Goal: Transaction & Acquisition: Purchase product/service

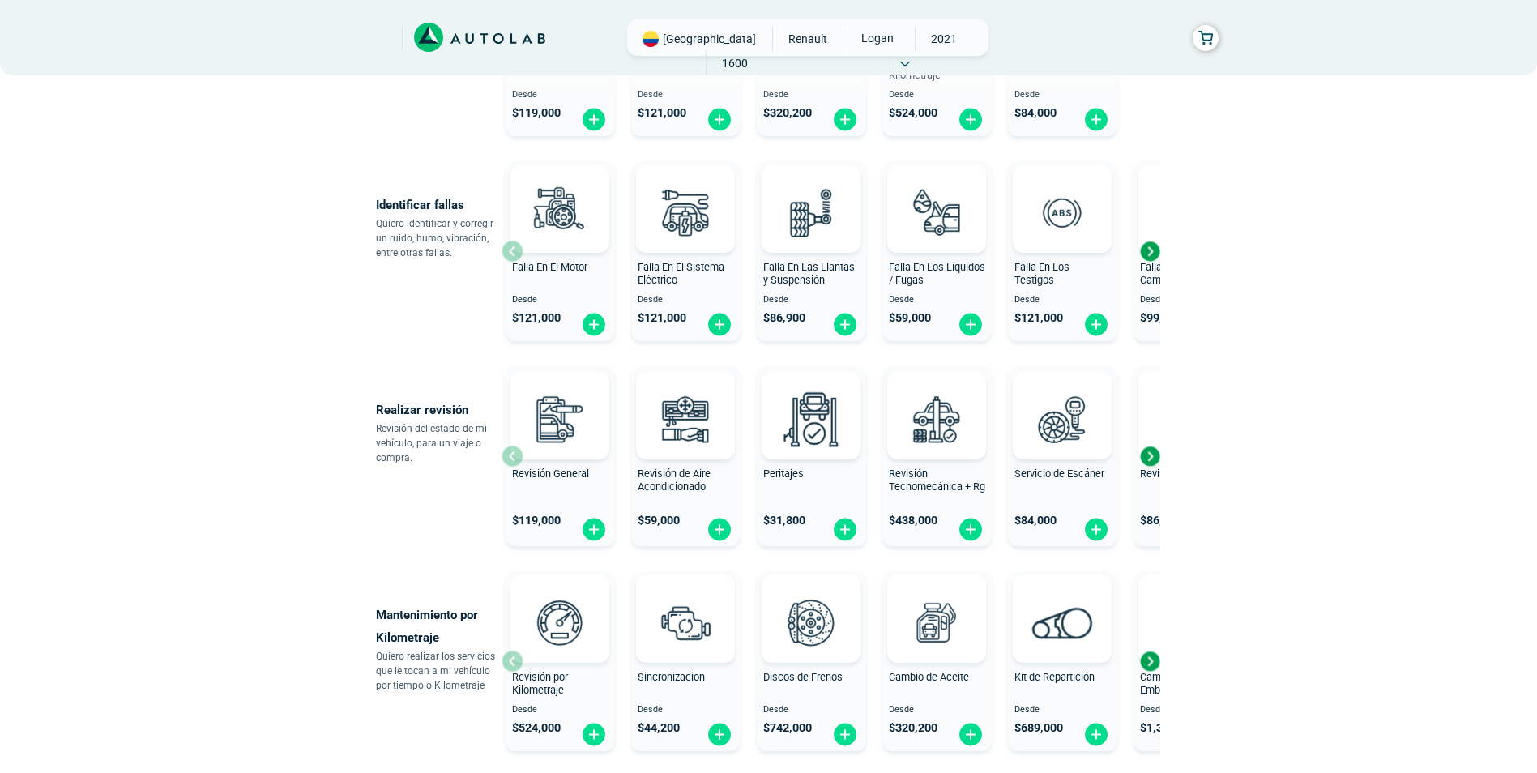
scroll to position [324, 0]
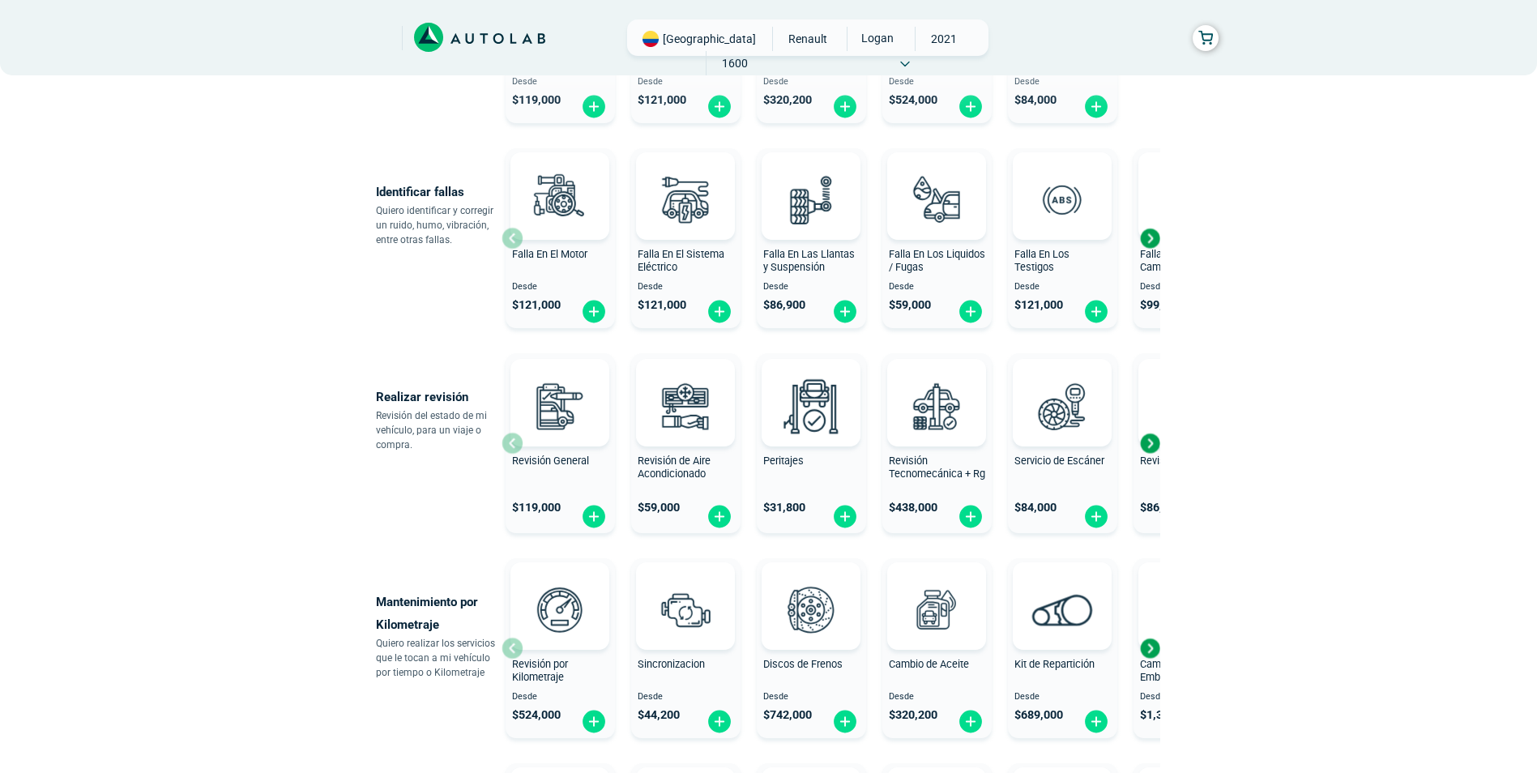
click at [1154, 649] on div "Next slide" at bounding box center [1149, 648] width 24 height 24
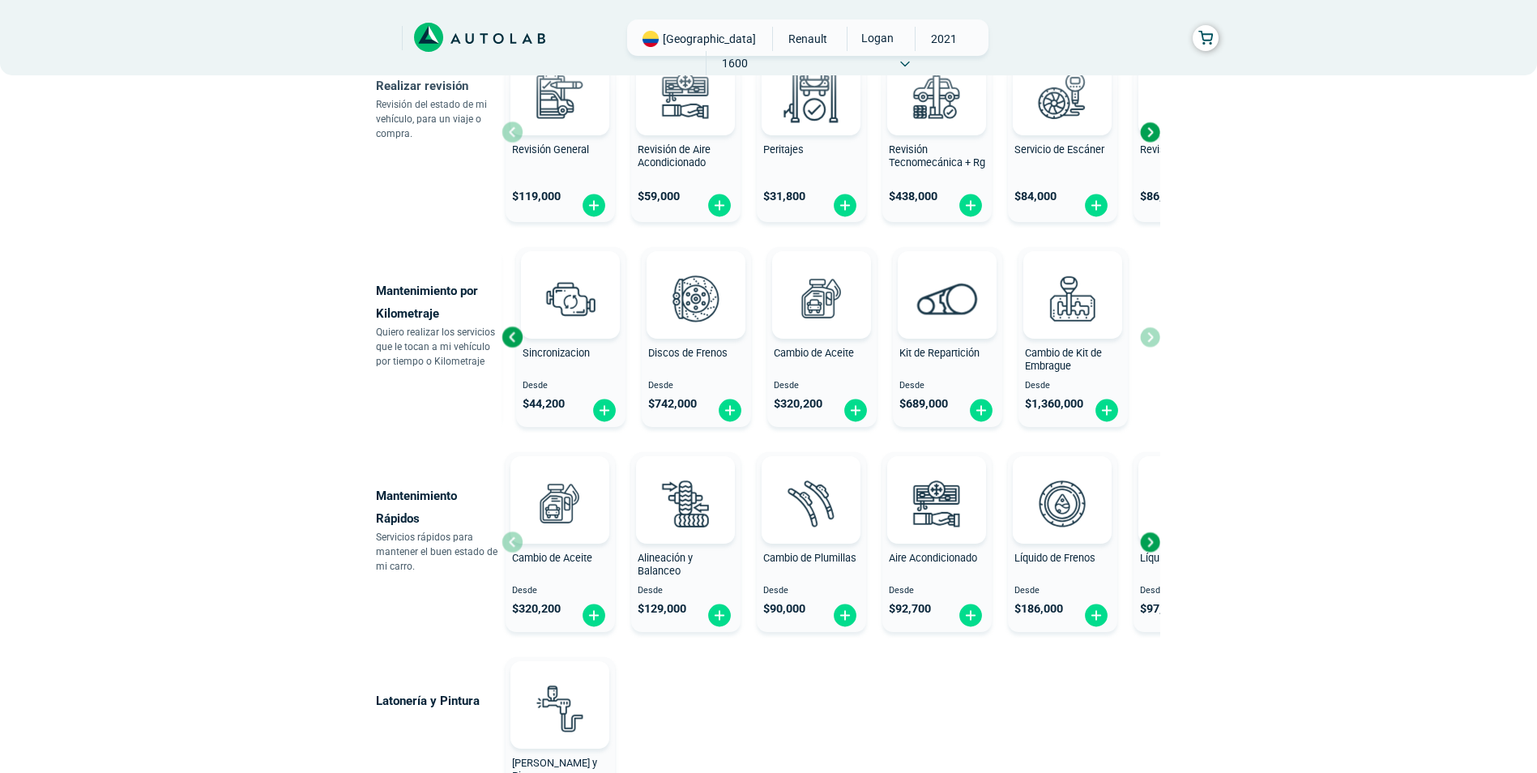
scroll to position [648, 0]
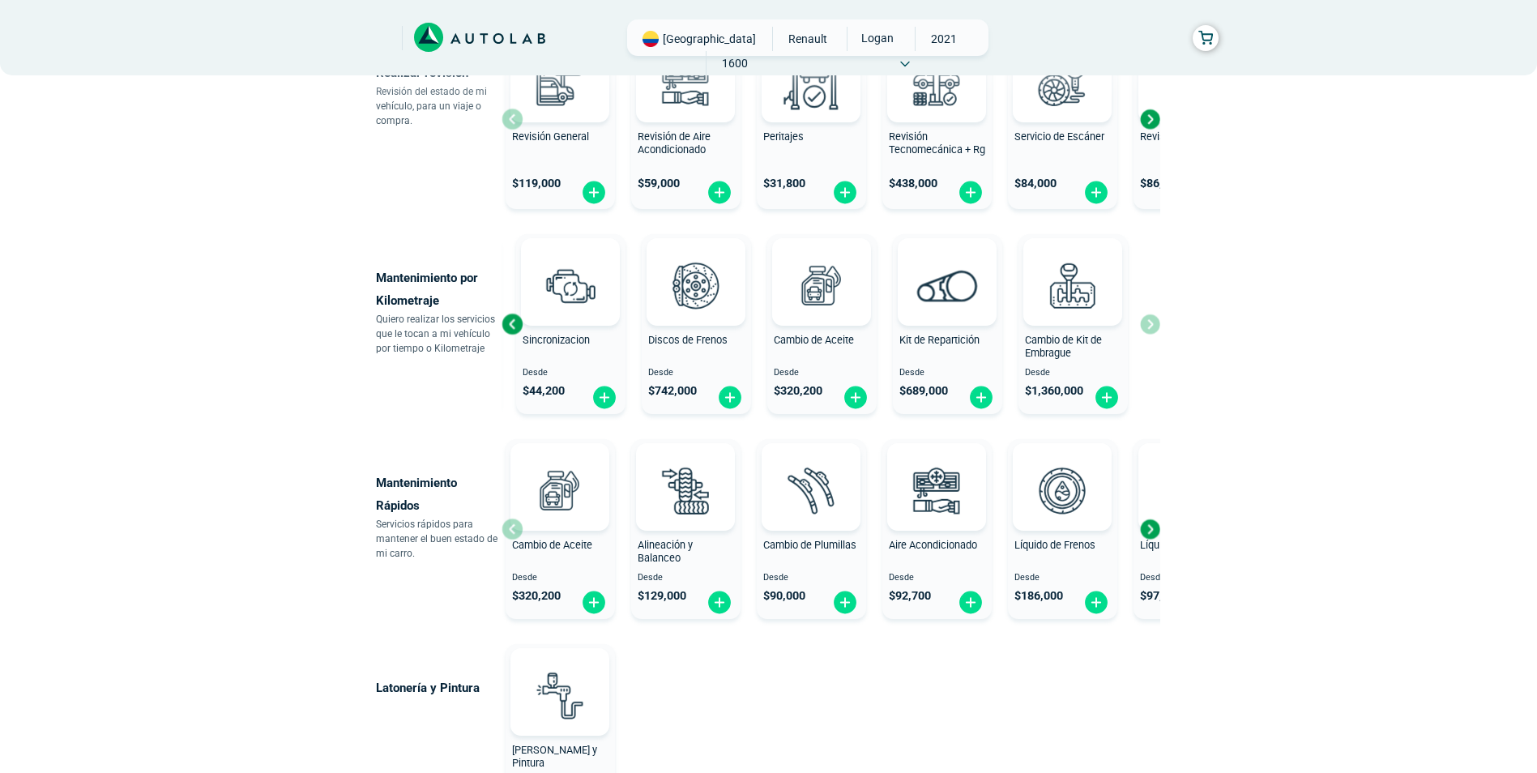
click at [1151, 530] on div "Next slide" at bounding box center [1149, 529] width 24 height 24
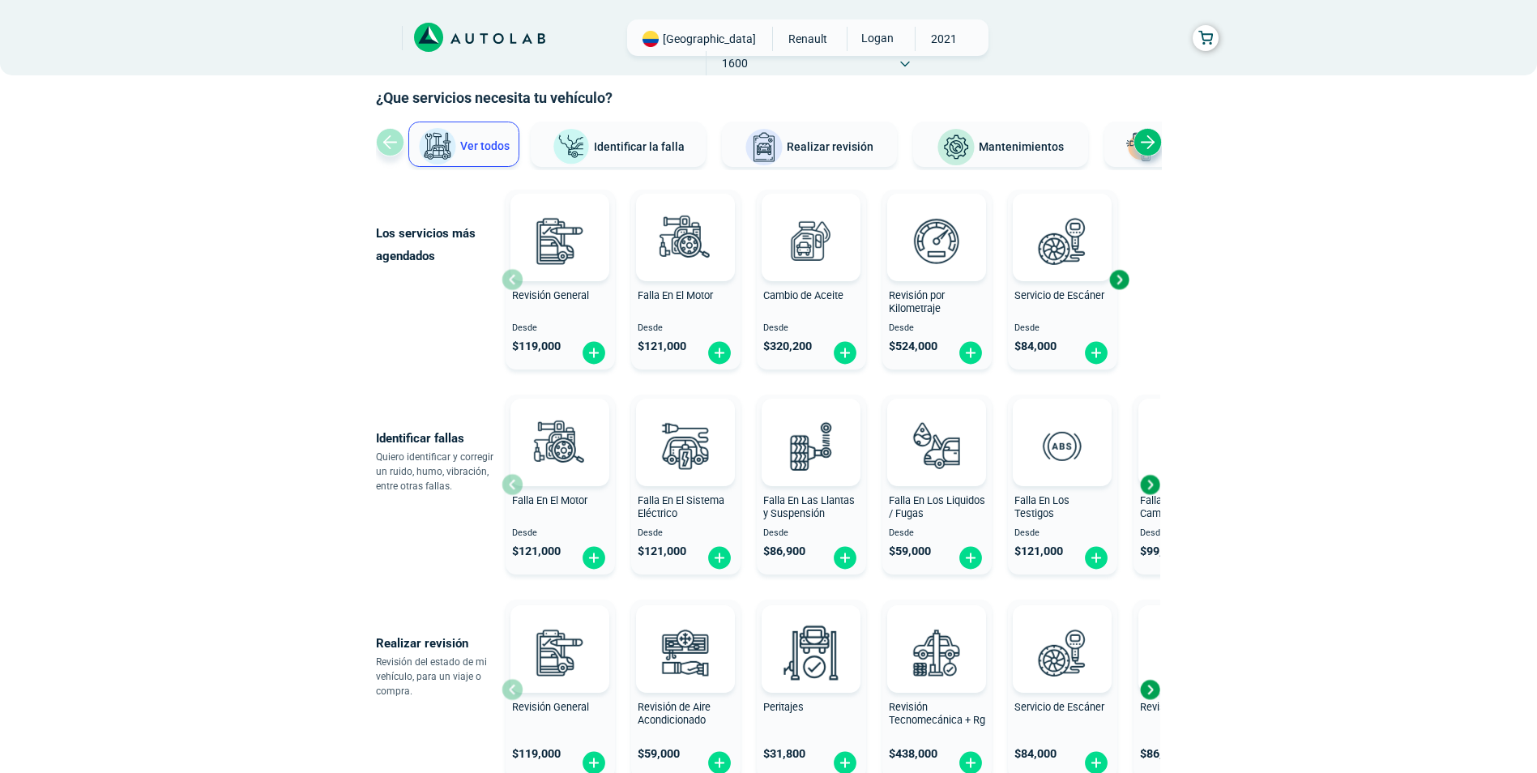
scroll to position [0, 0]
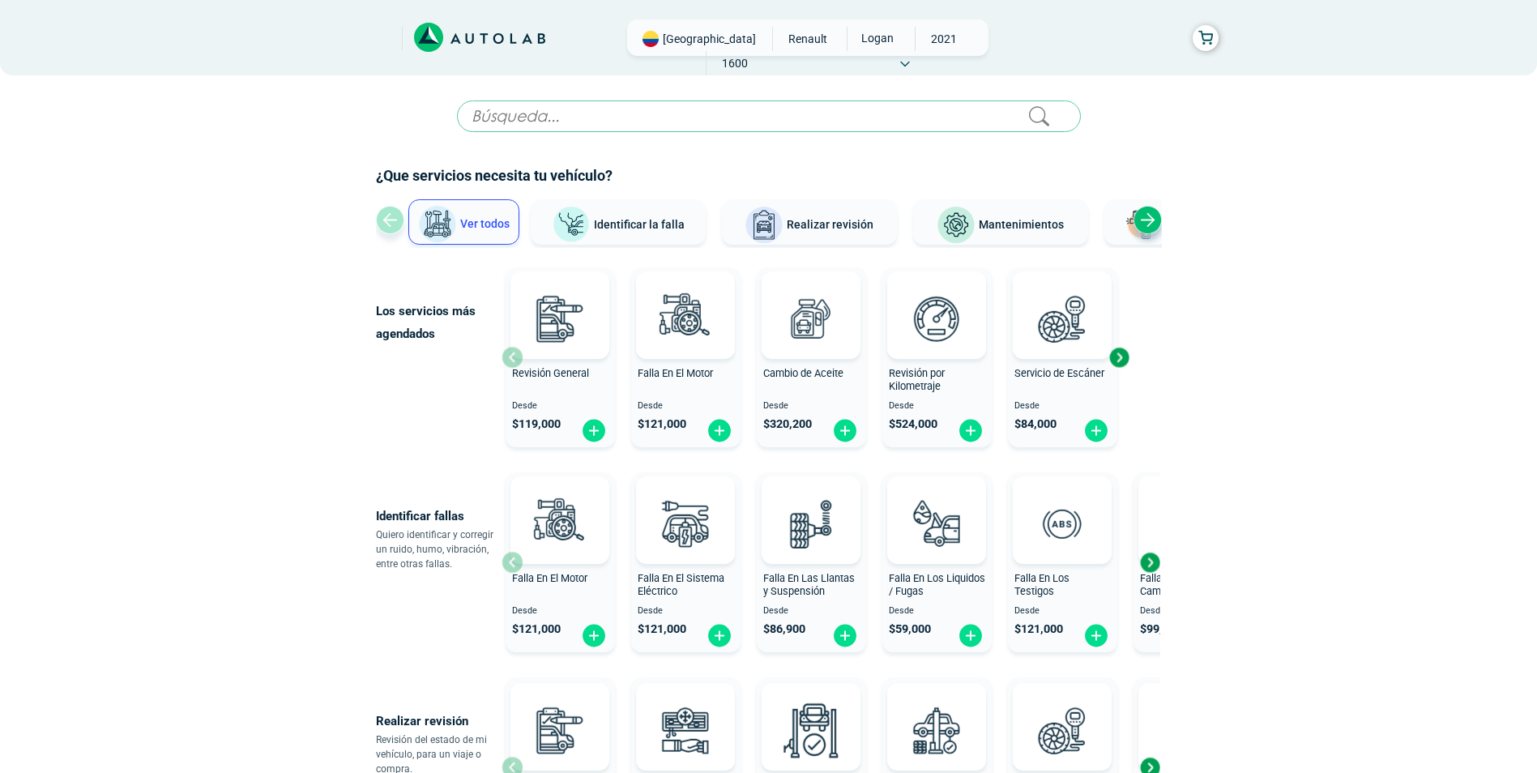
click at [523, 115] on input "text" at bounding box center [769, 116] width 624 height 32
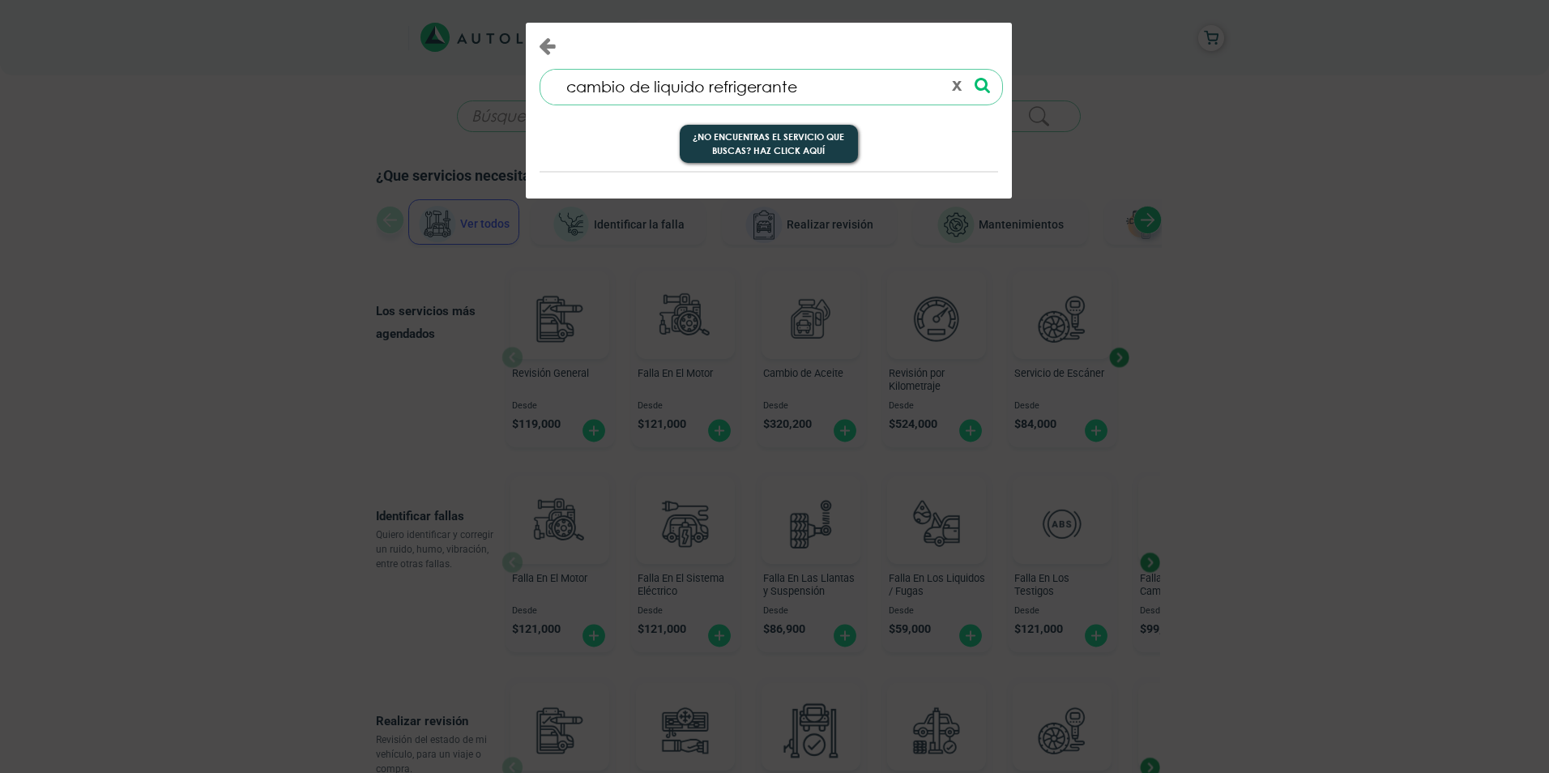
type input "cambio de liquido refrigerante"
click at [763, 147] on button "¿No encuentras el servicio que buscas? Haz click aquí" at bounding box center [769, 144] width 178 height 39
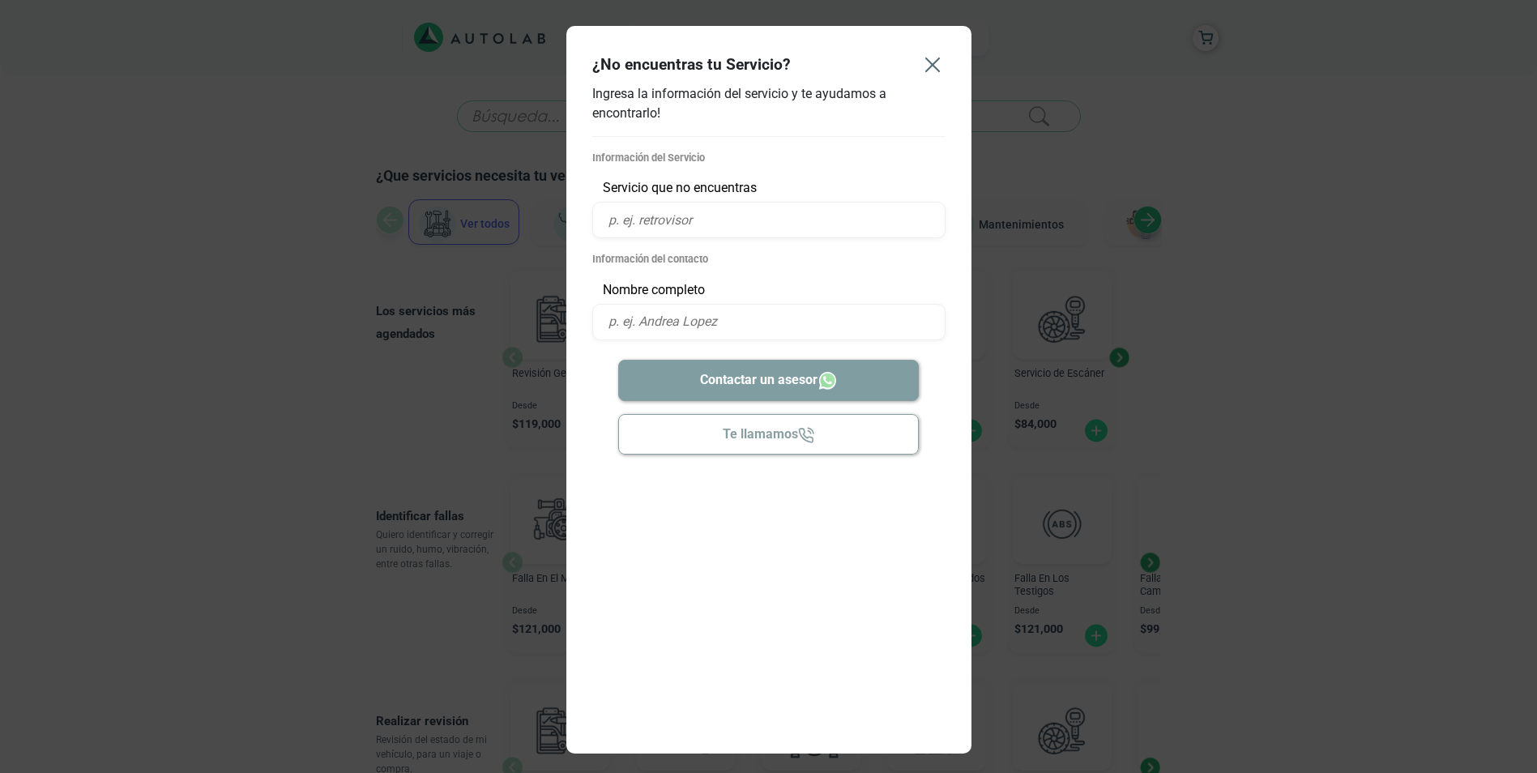
click at [943, 58] on icon "Close" at bounding box center [933, 65] width 26 height 26
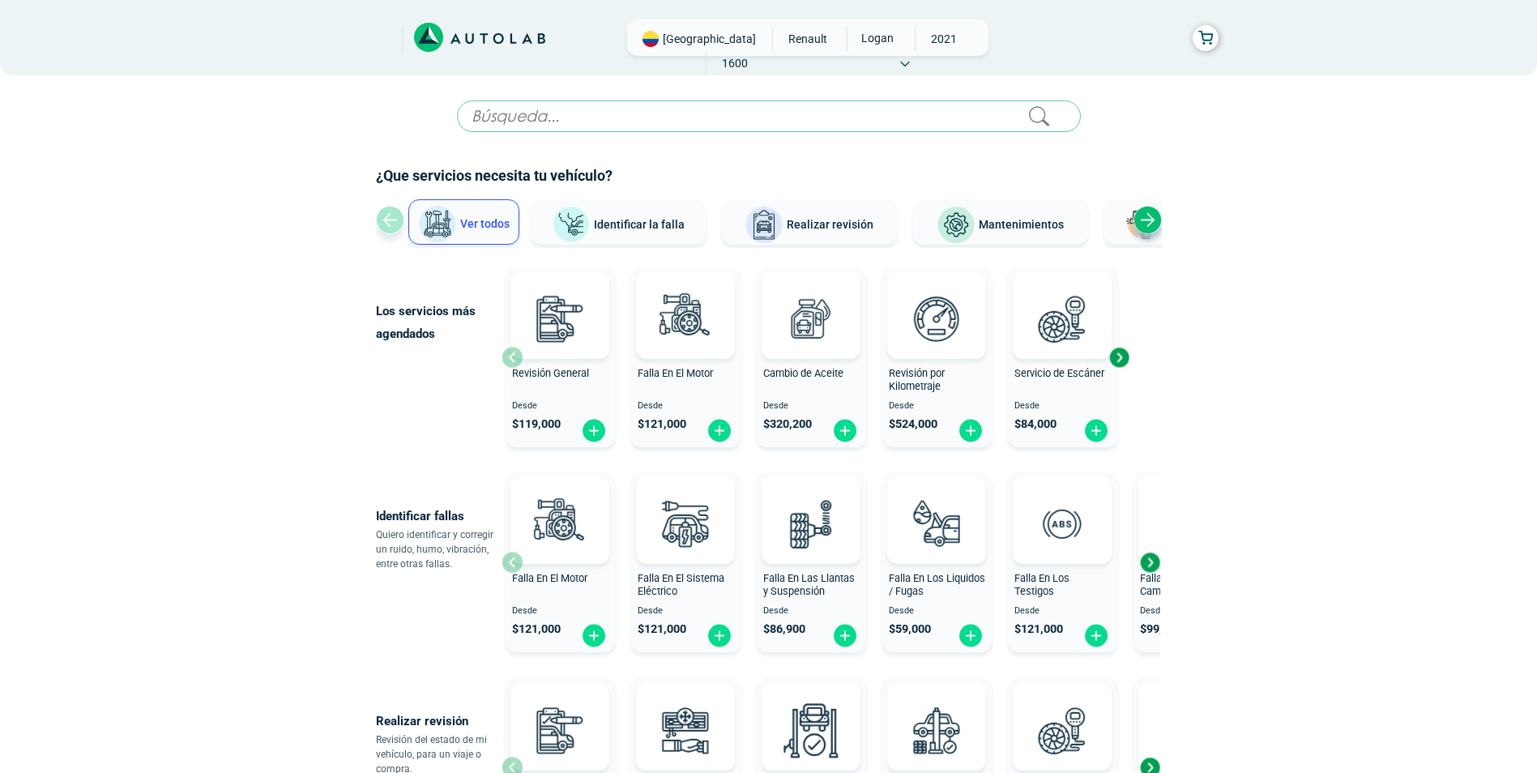
click at [1120, 352] on div "Next slide" at bounding box center [1119, 357] width 24 height 24
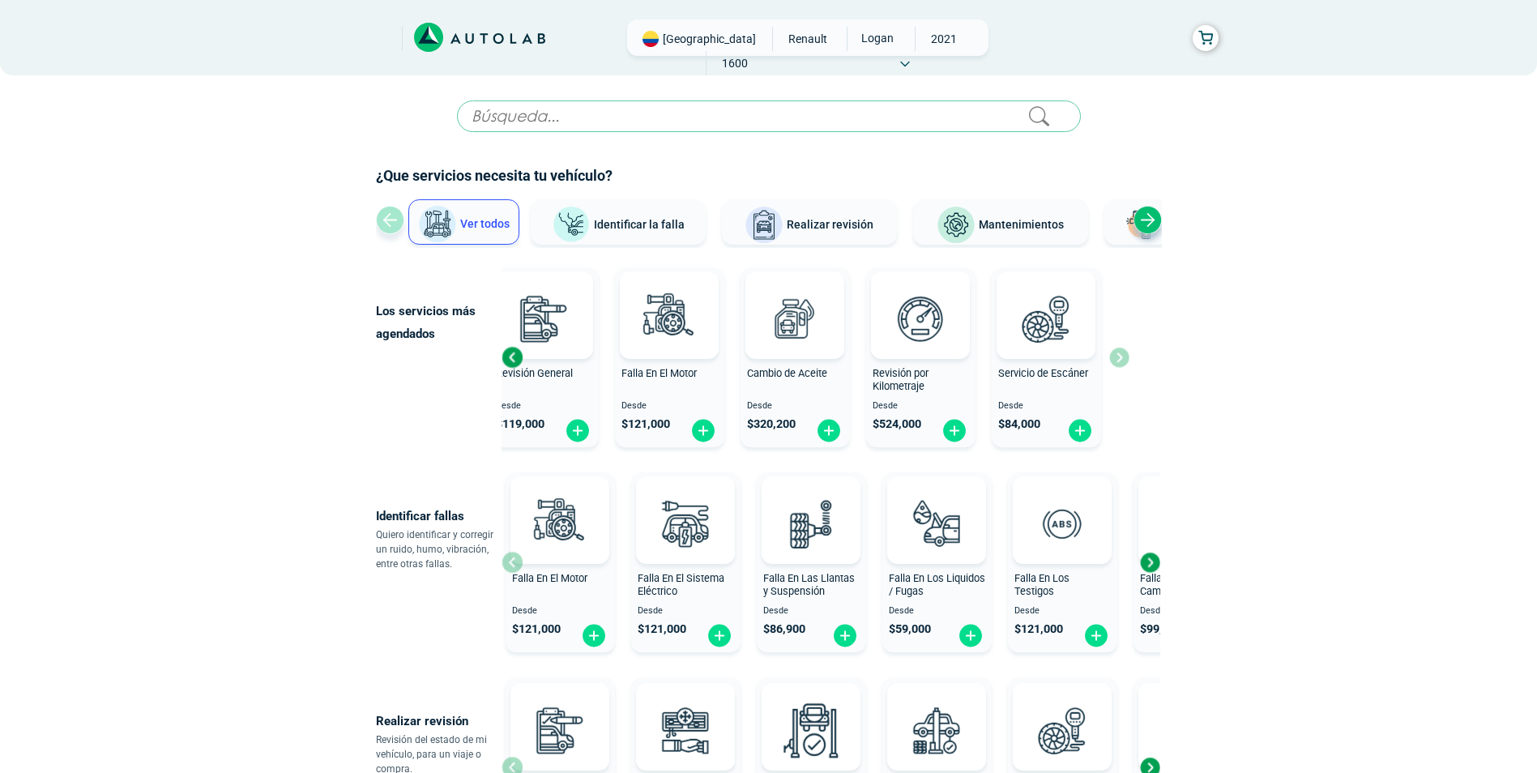
click at [1148, 560] on div "Next slide" at bounding box center [1149, 562] width 24 height 24
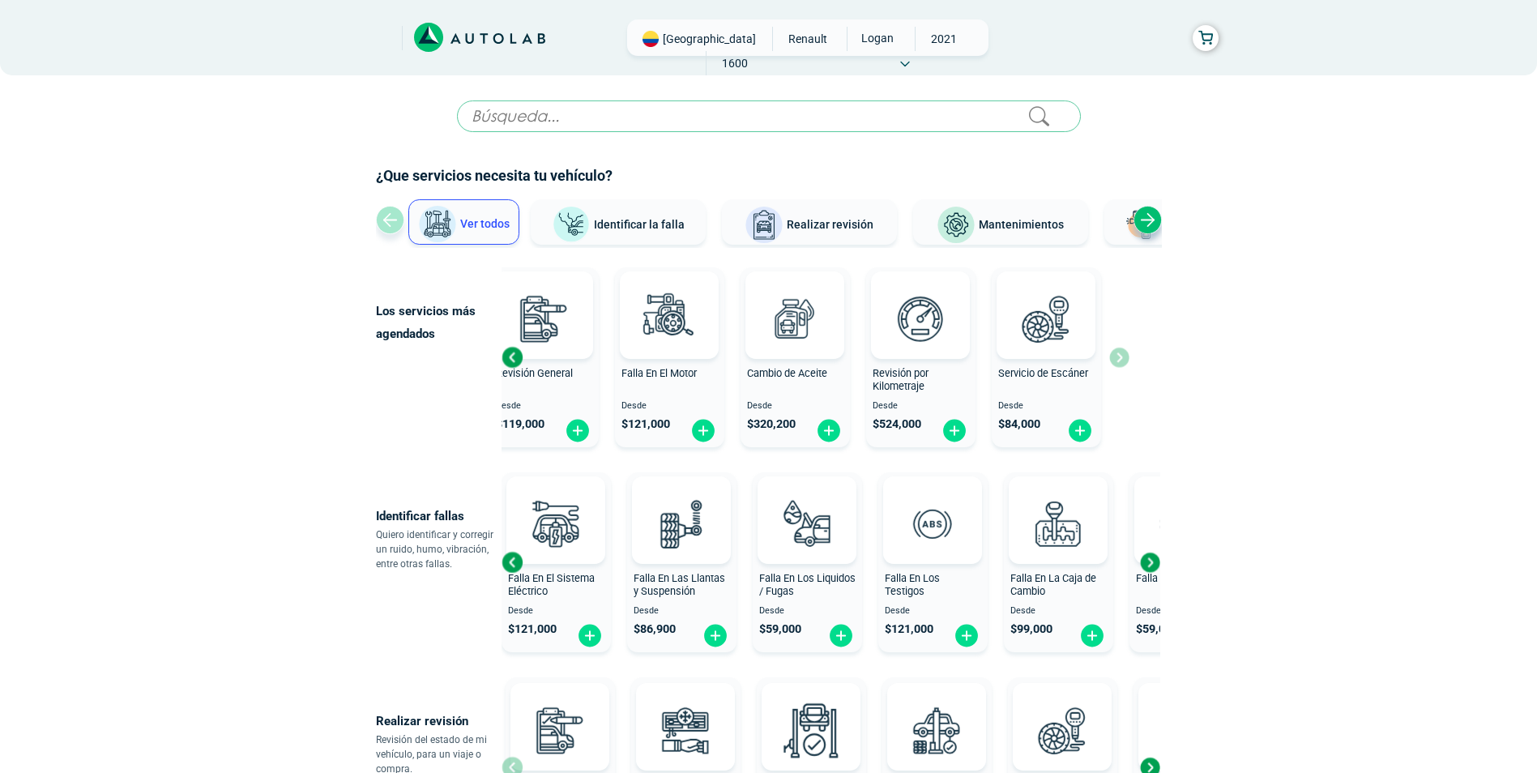
click at [1150, 566] on div "Next slide" at bounding box center [1149, 562] width 24 height 24
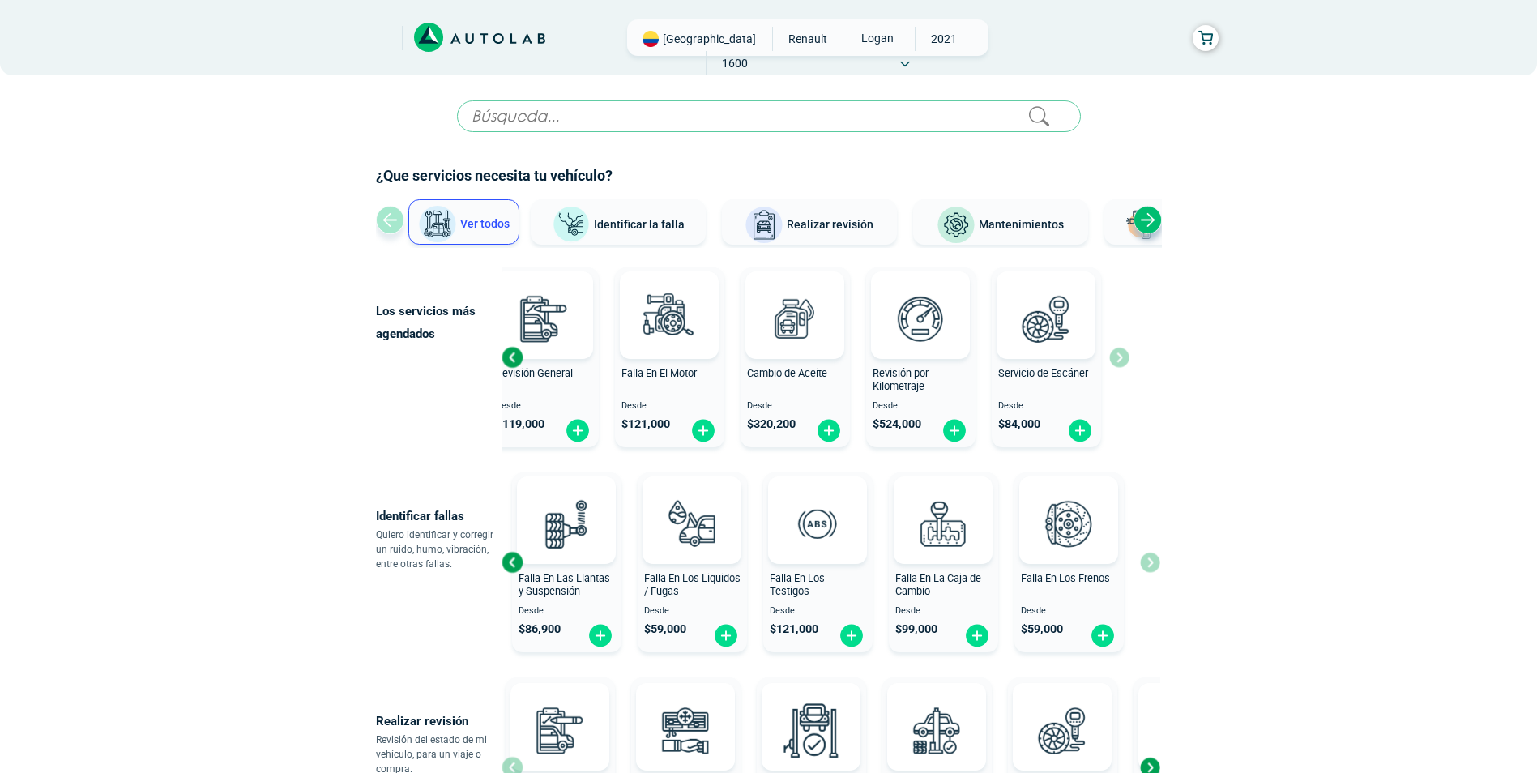
click at [1150, 566] on div "Falla En El Motor Desde $ 121,000 Falla En El Sistema Eléctrico Desde $ 121,000…" at bounding box center [830, 562] width 659 height 193
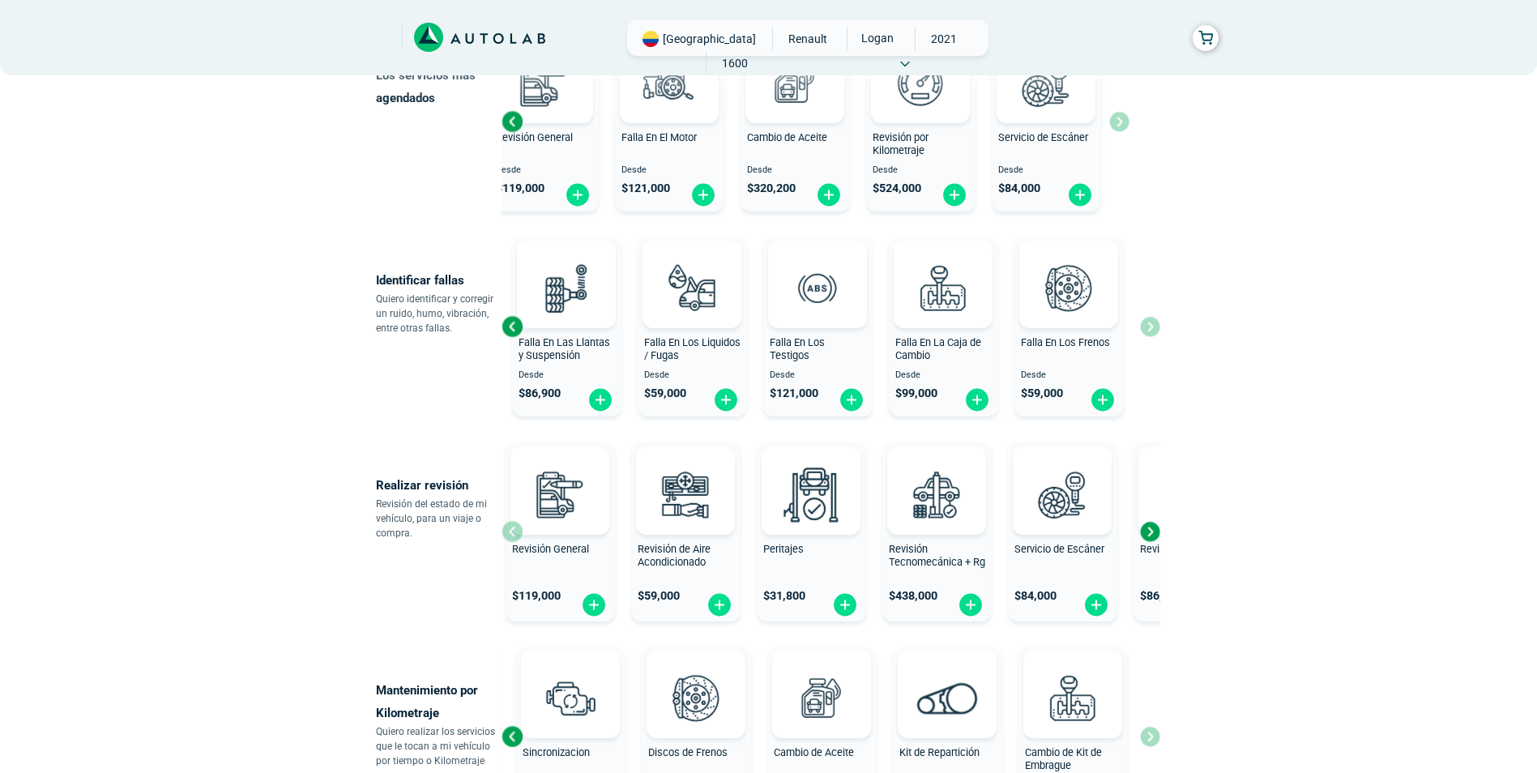
scroll to position [243, 0]
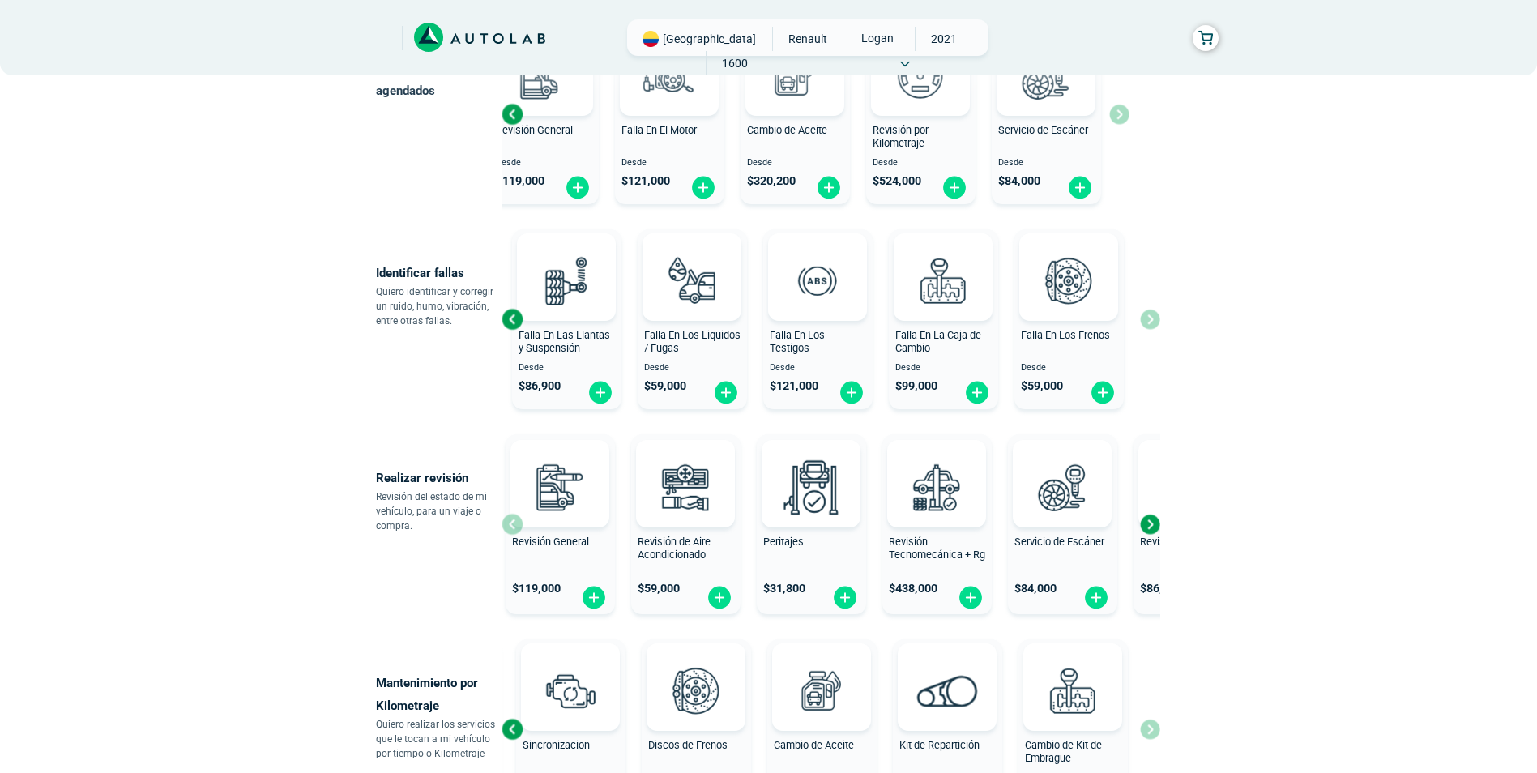
click at [1150, 523] on div "Next slide" at bounding box center [1149, 524] width 24 height 24
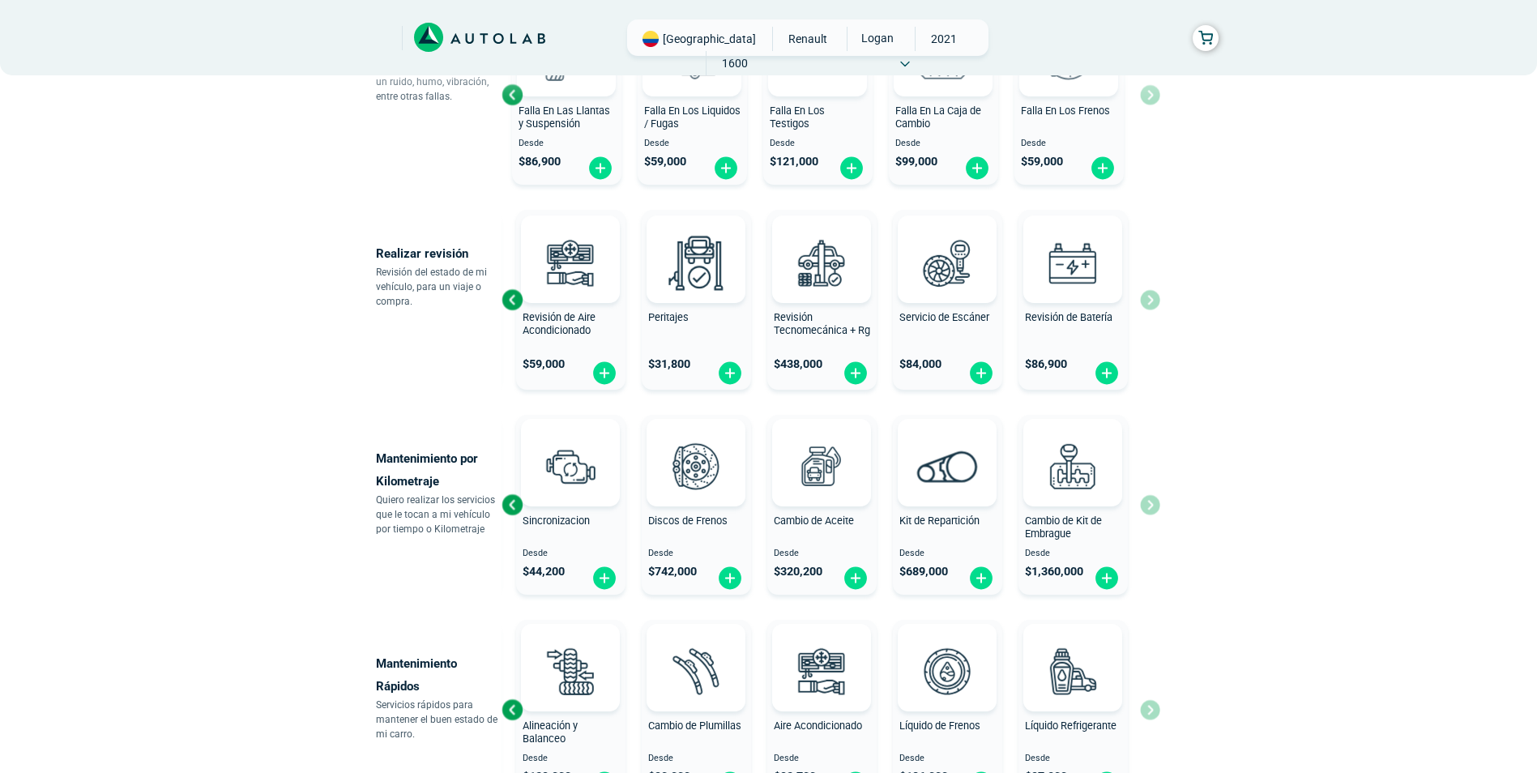
scroll to position [486, 0]
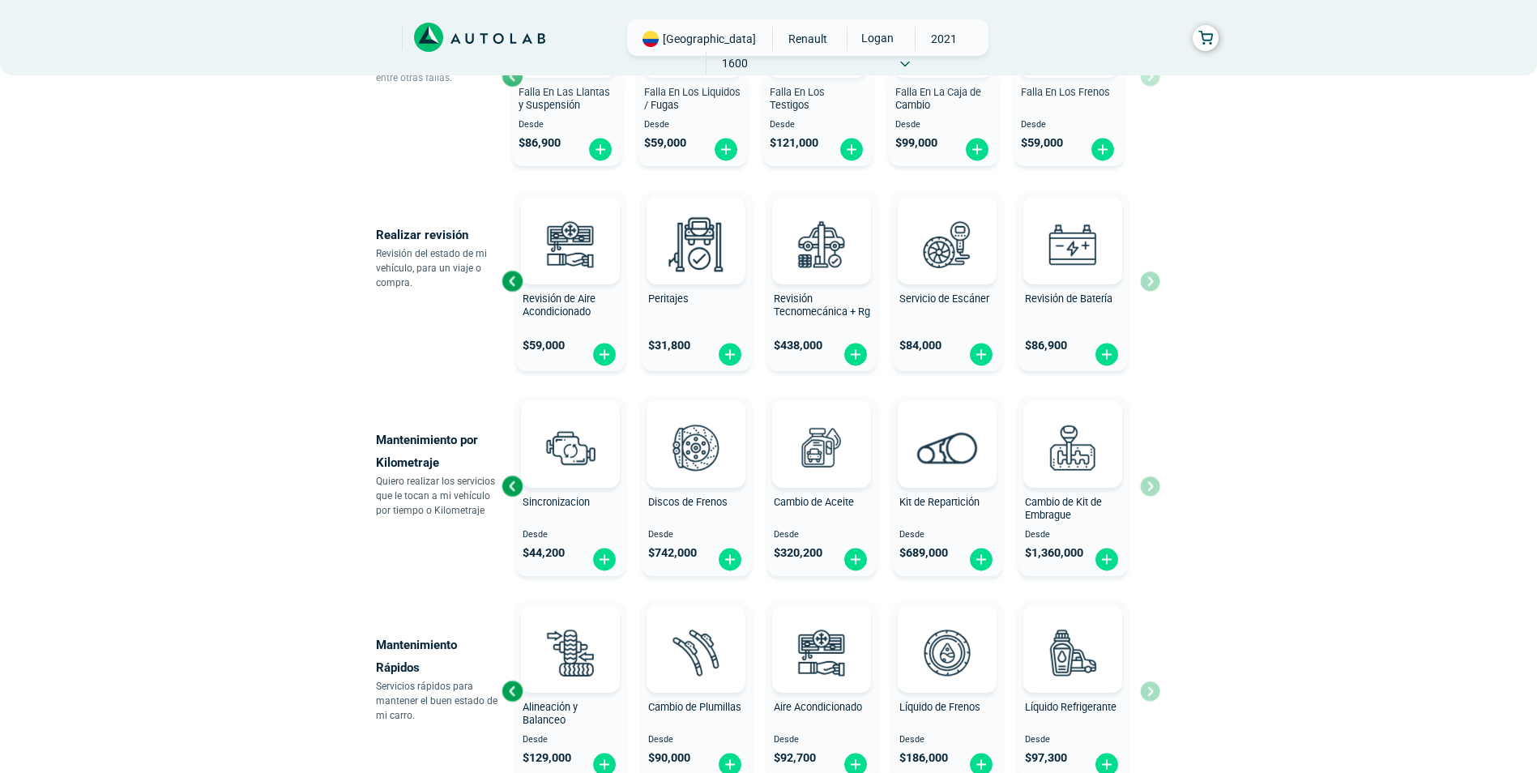
click at [1153, 491] on div "Revisión por Kilometraje Desde $ 524,000 Sincronizacion Desde $ 44,200 Discos d…" at bounding box center [830, 486] width 659 height 193
click at [1153, 490] on div "Revisión por Kilometraje Desde $ 524,000 Sincronizacion Desde $ 44,200 Discos d…" at bounding box center [830, 486] width 659 height 193
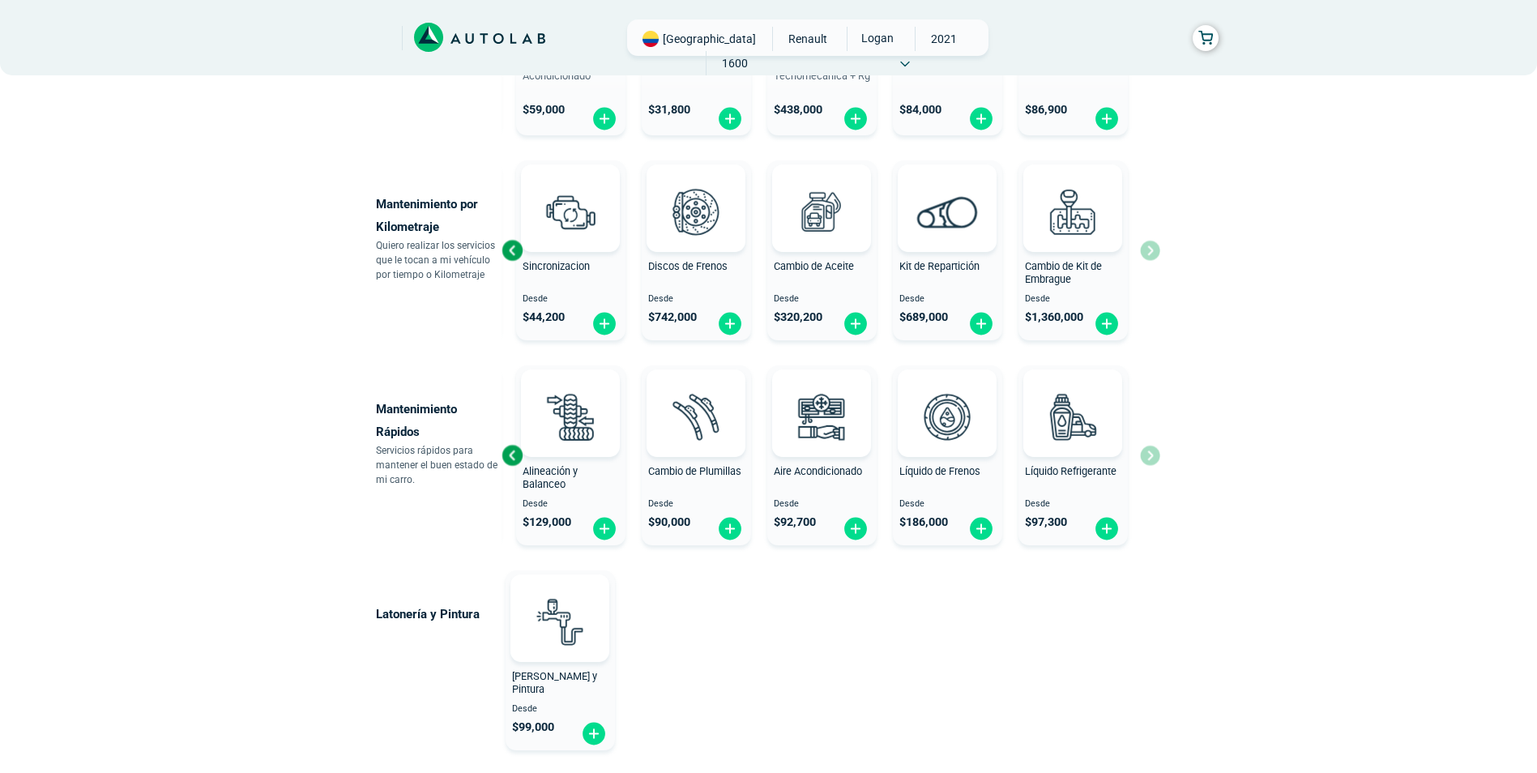
scroll to position [729, 0]
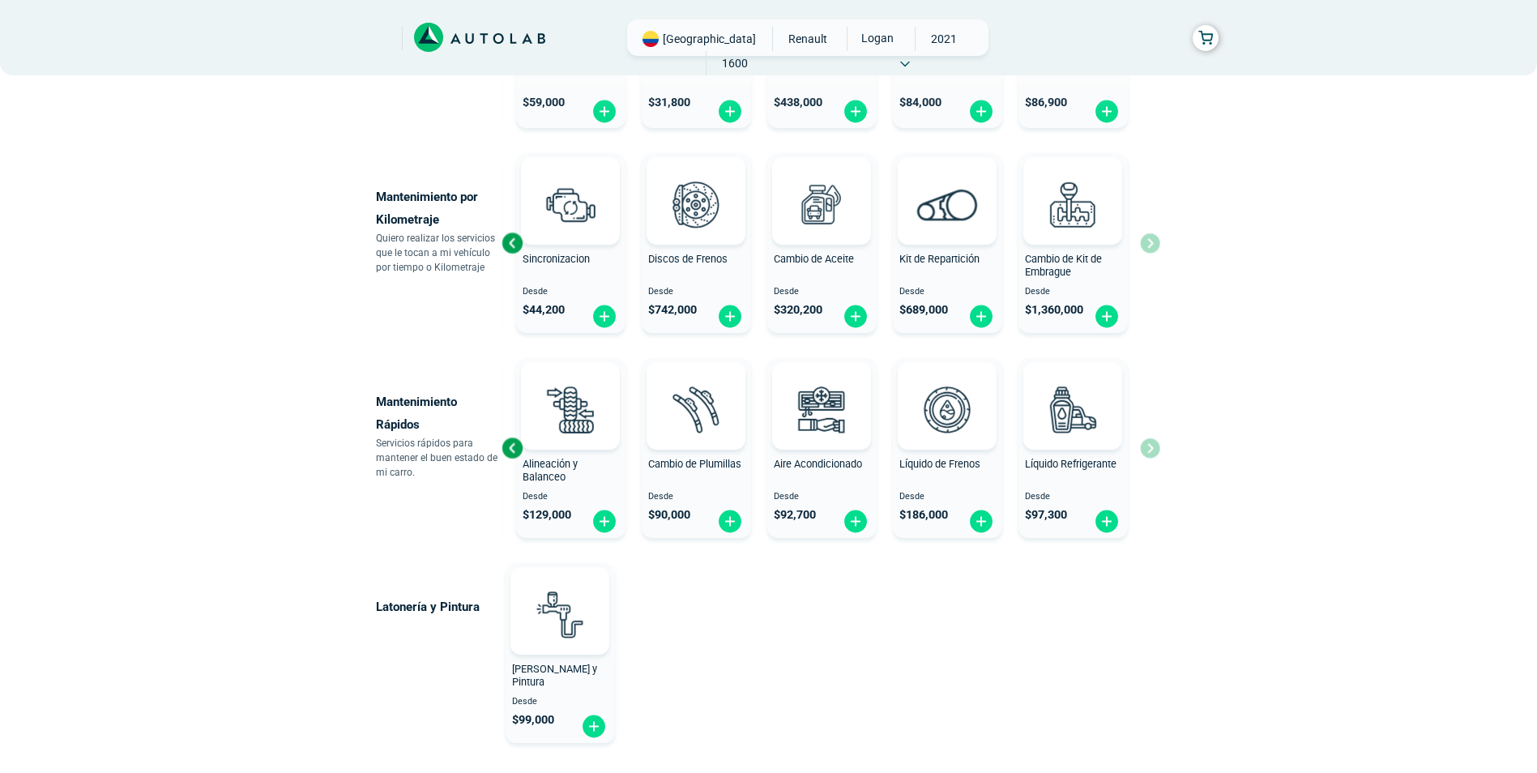
click at [1153, 454] on div "Cambio de Aceite Desde $ 320,200 Alineación y Balanceo Desde $ 129,000 Cambio d…" at bounding box center [830, 448] width 659 height 193
click at [1155, 456] on div "Cambio de Aceite Desde $ 320,200 Alineación y Balanceo Desde $ 129,000 Cambio d…" at bounding box center [830, 448] width 659 height 193
